Goal: Transaction & Acquisition: Purchase product/service

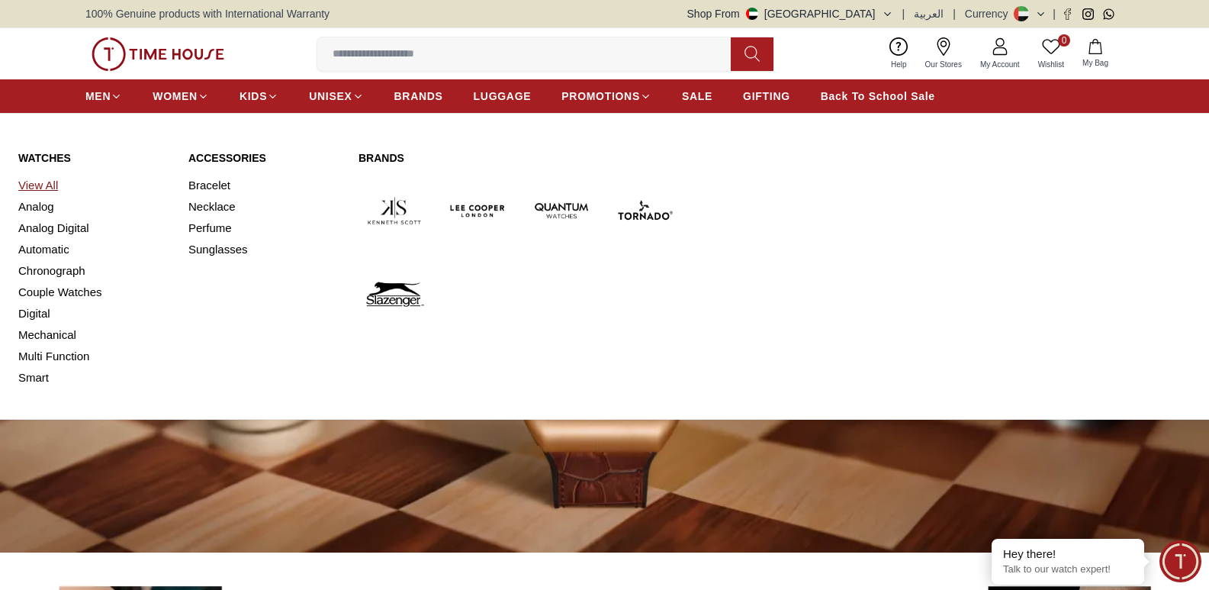
click at [41, 184] on link "View All" at bounding box center [94, 185] width 152 height 21
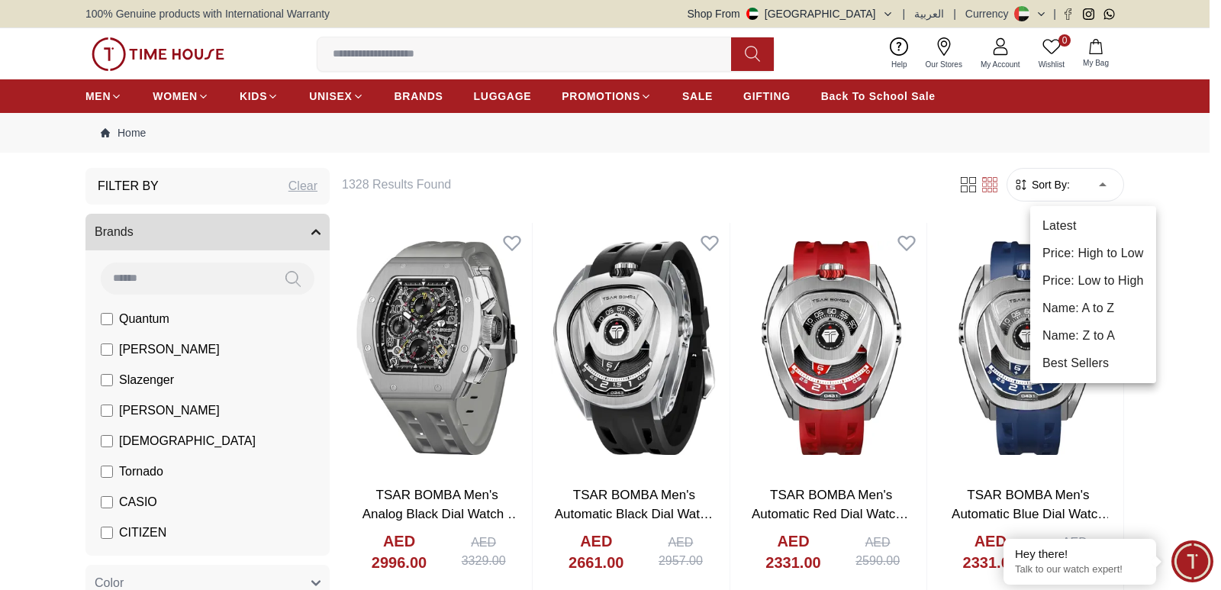
click at [1113, 280] on li "Price: Low to High" at bounding box center [1093, 280] width 126 height 27
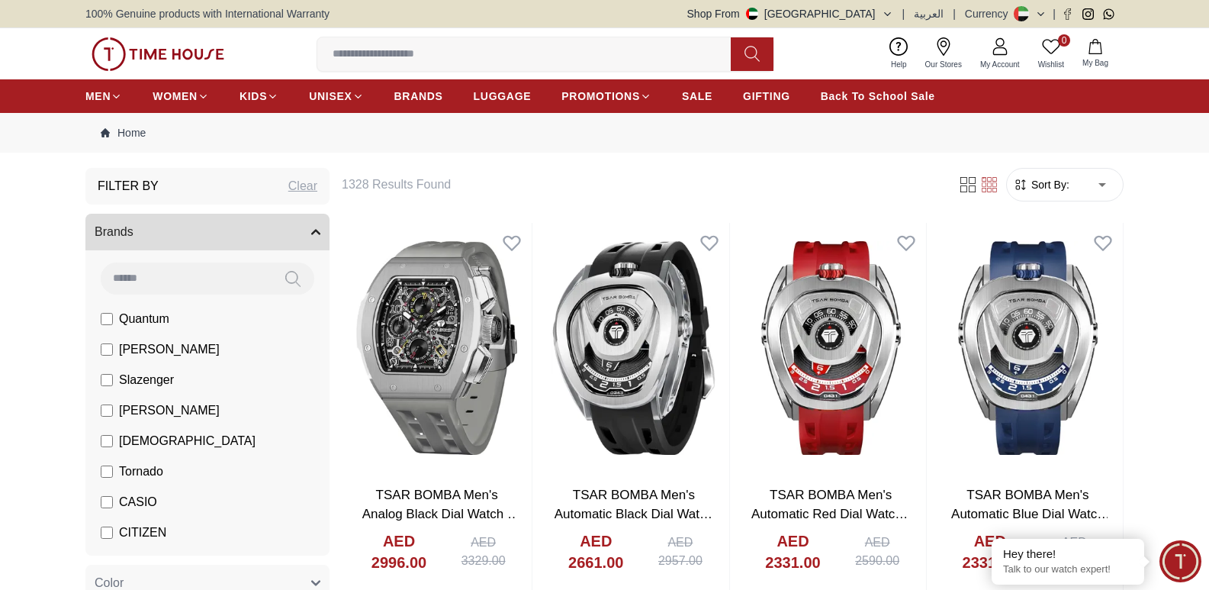
type input "*"
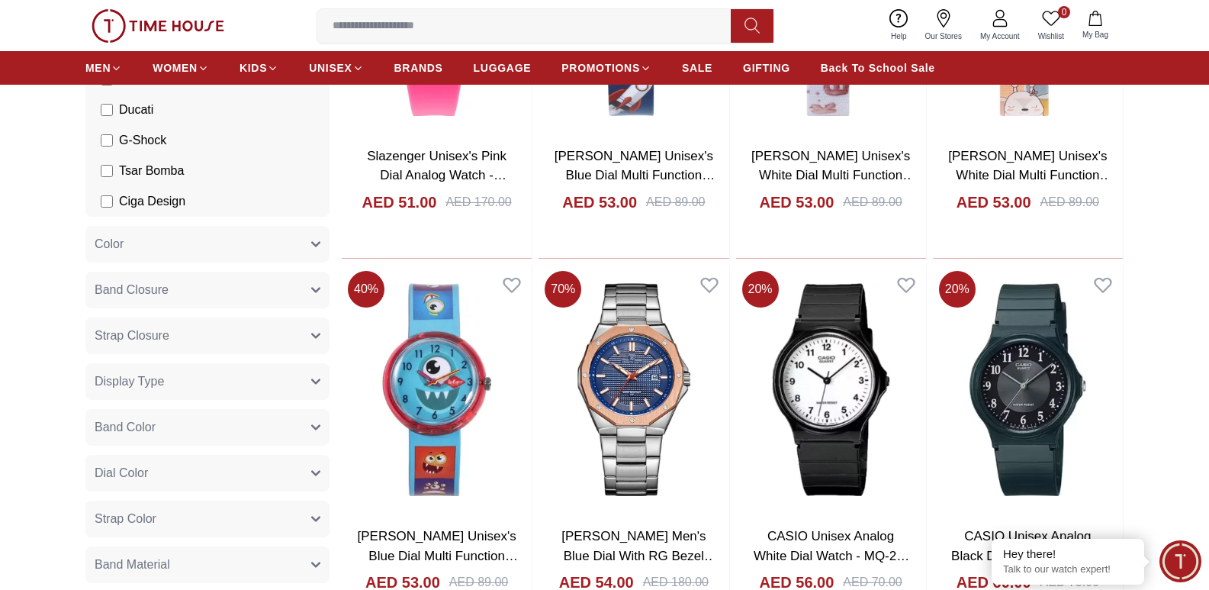
scroll to position [458, 0]
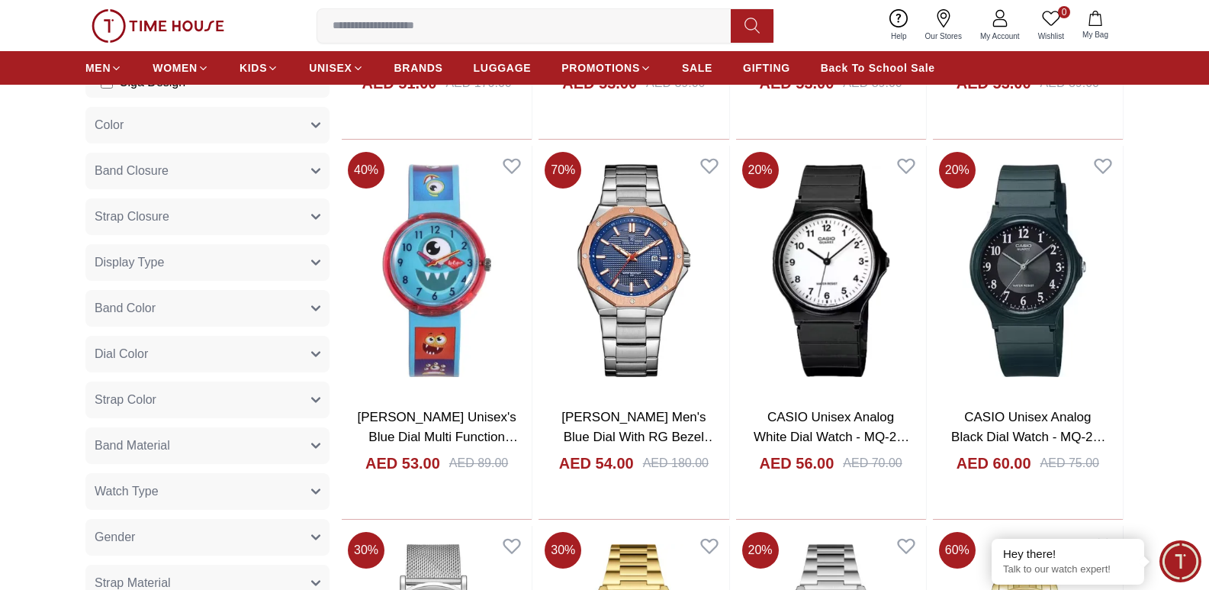
click at [207, 221] on button "Strap Closure" at bounding box center [207, 216] width 244 height 37
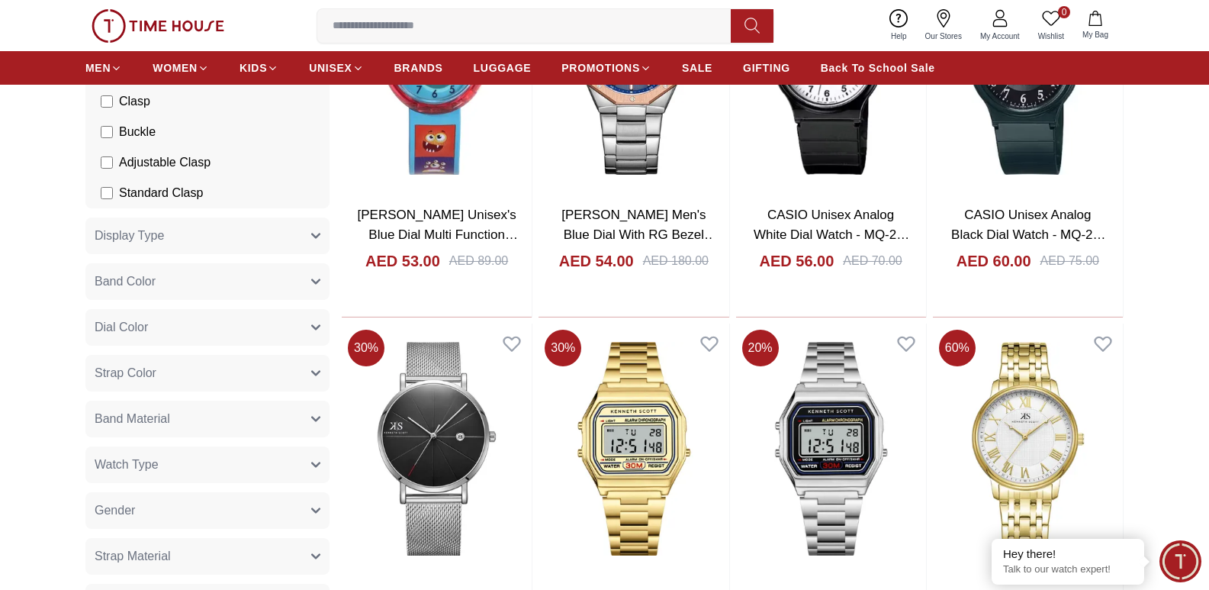
scroll to position [687, 0]
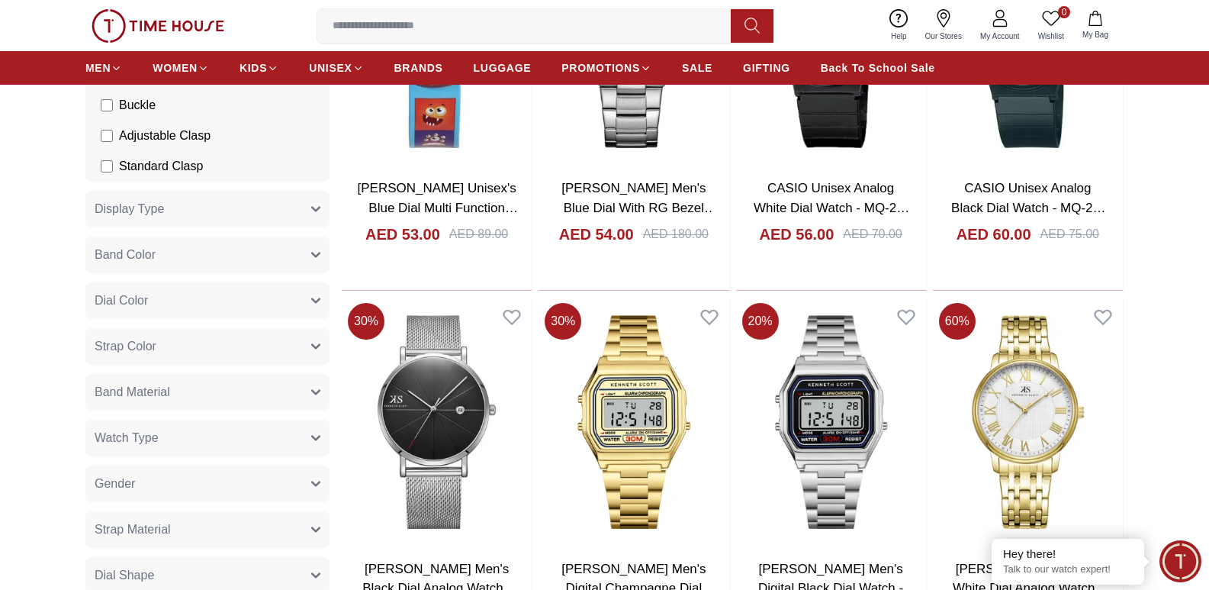
click at [197, 387] on button "Band Material" at bounding box center [207, 392] width 244 height 37
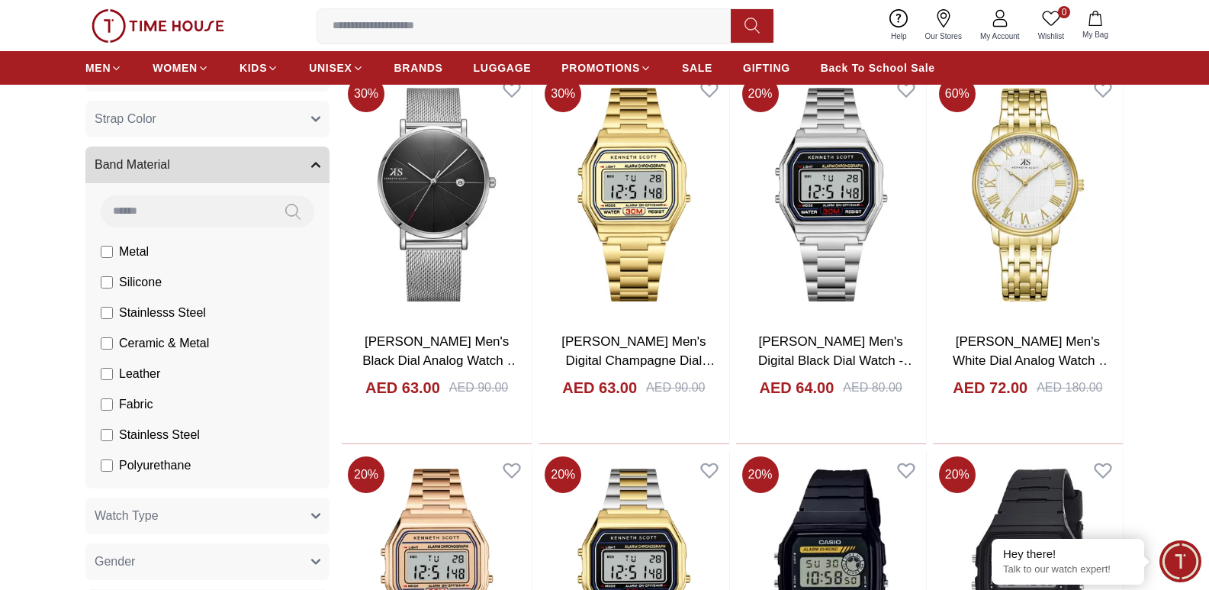
scroll to position [992, 0]
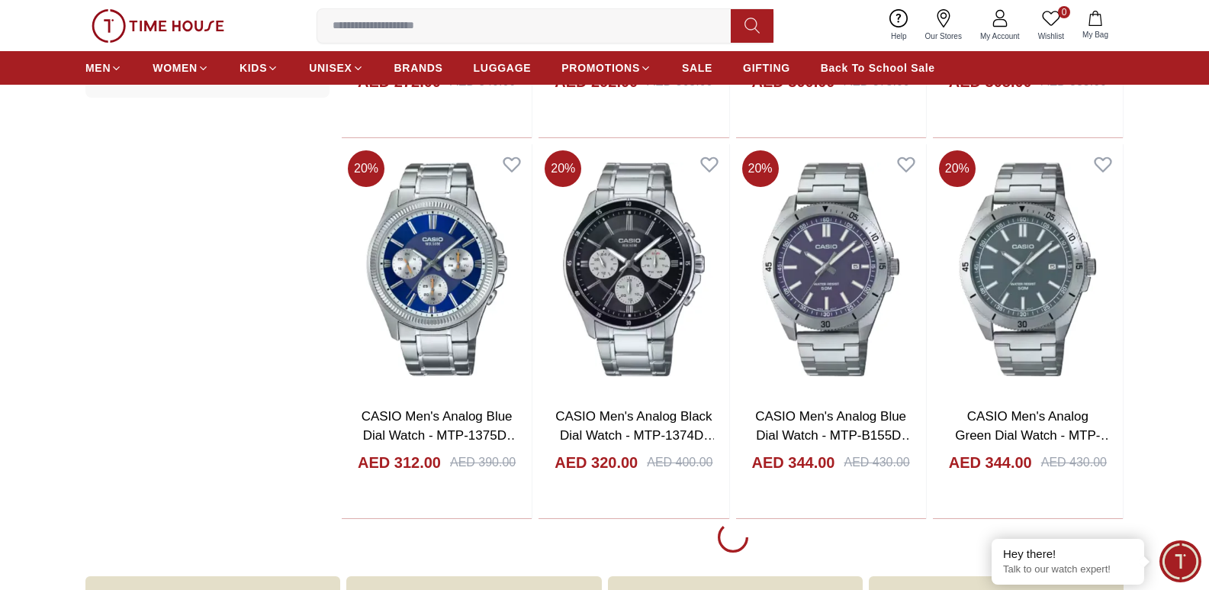
scroll to position [1602, 0]
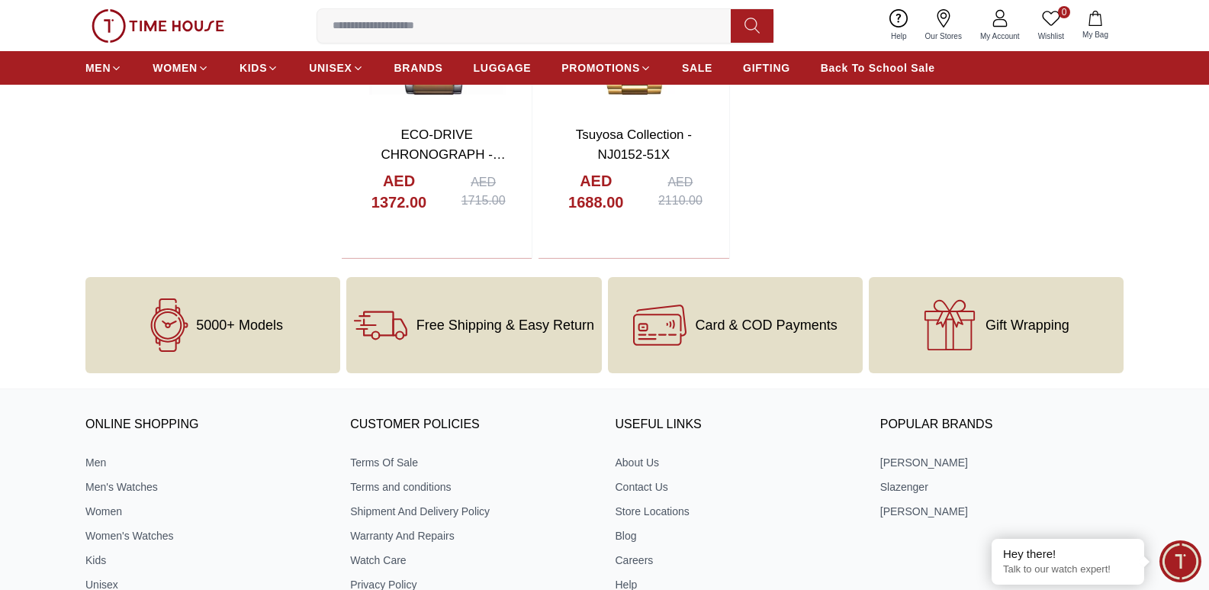
scroll to position [3052, 0]
